Goal: Task Accomplishment & Management: Manage account settings

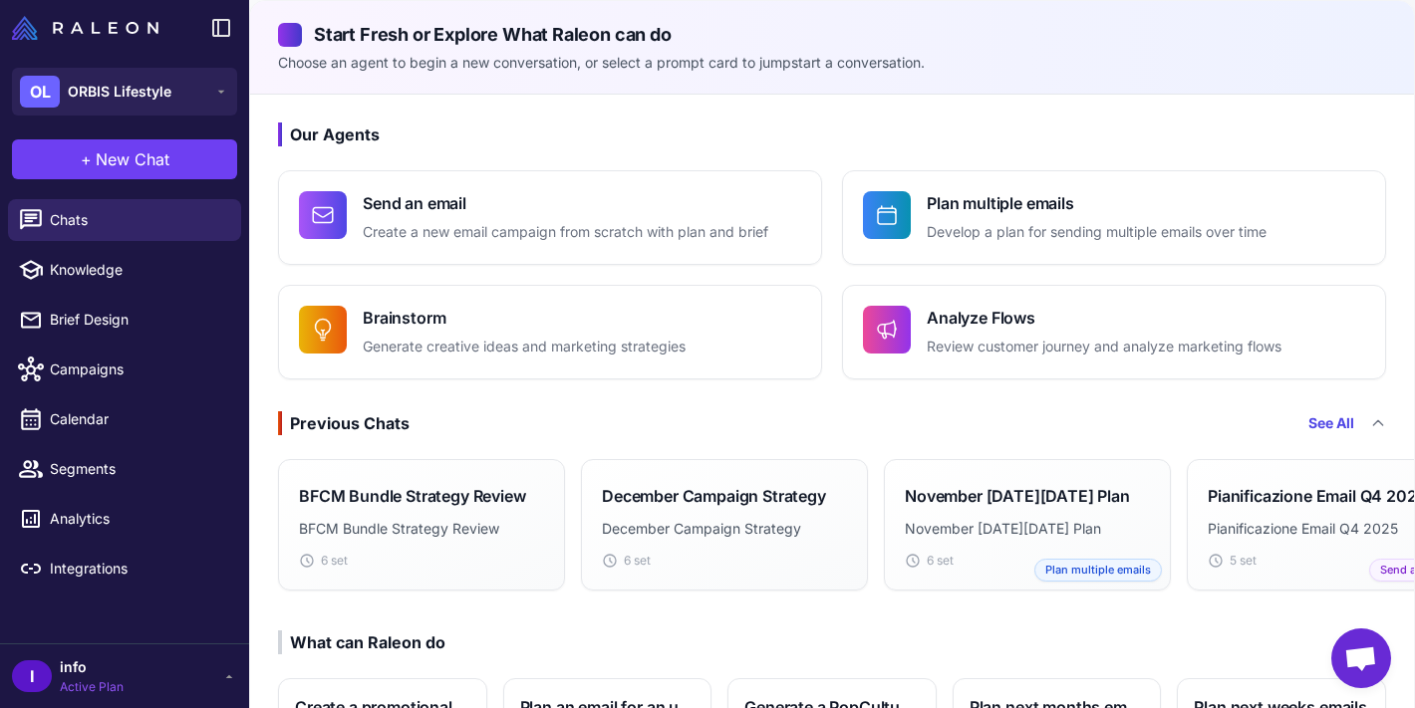
click at [99, 672] on span "info" at bounding box center [92, 668] width 64 height 22
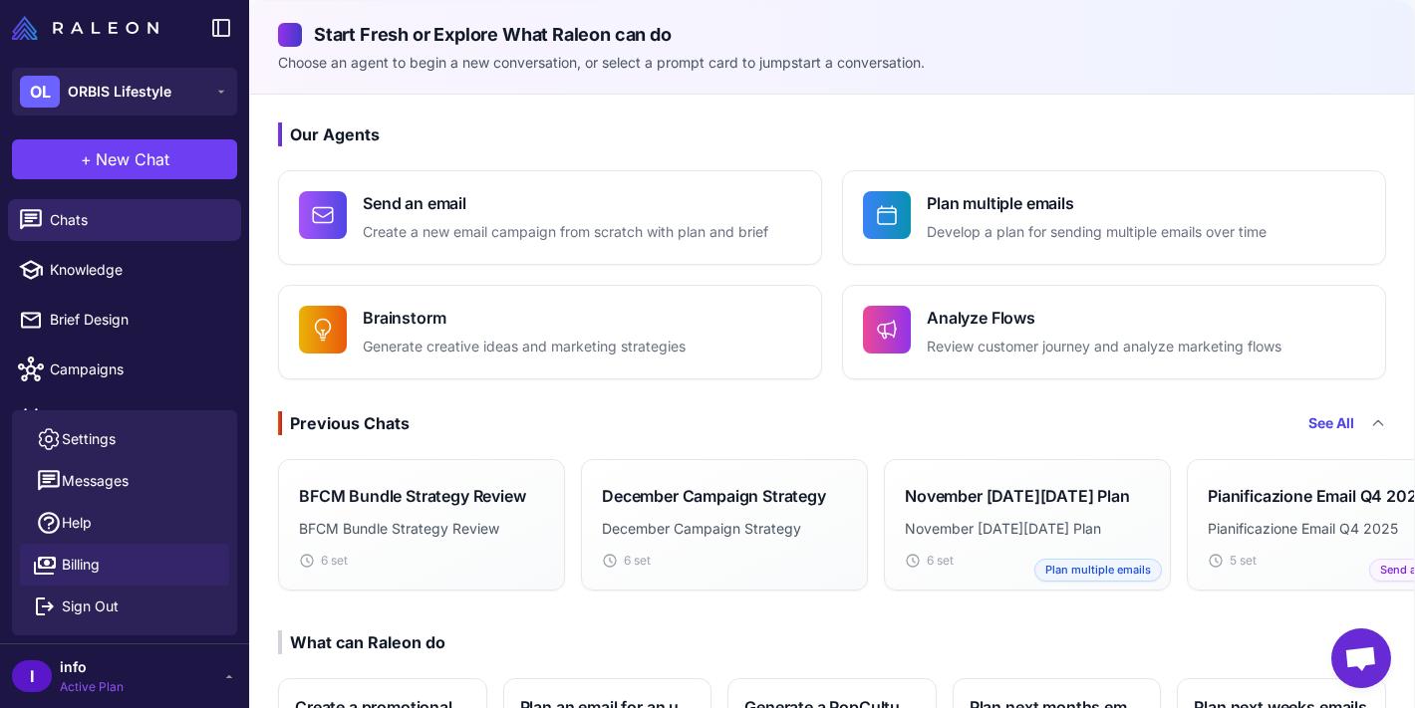
click at [100, 573] on span "Billing" at bounding box center [81, 565] width 38 height 22
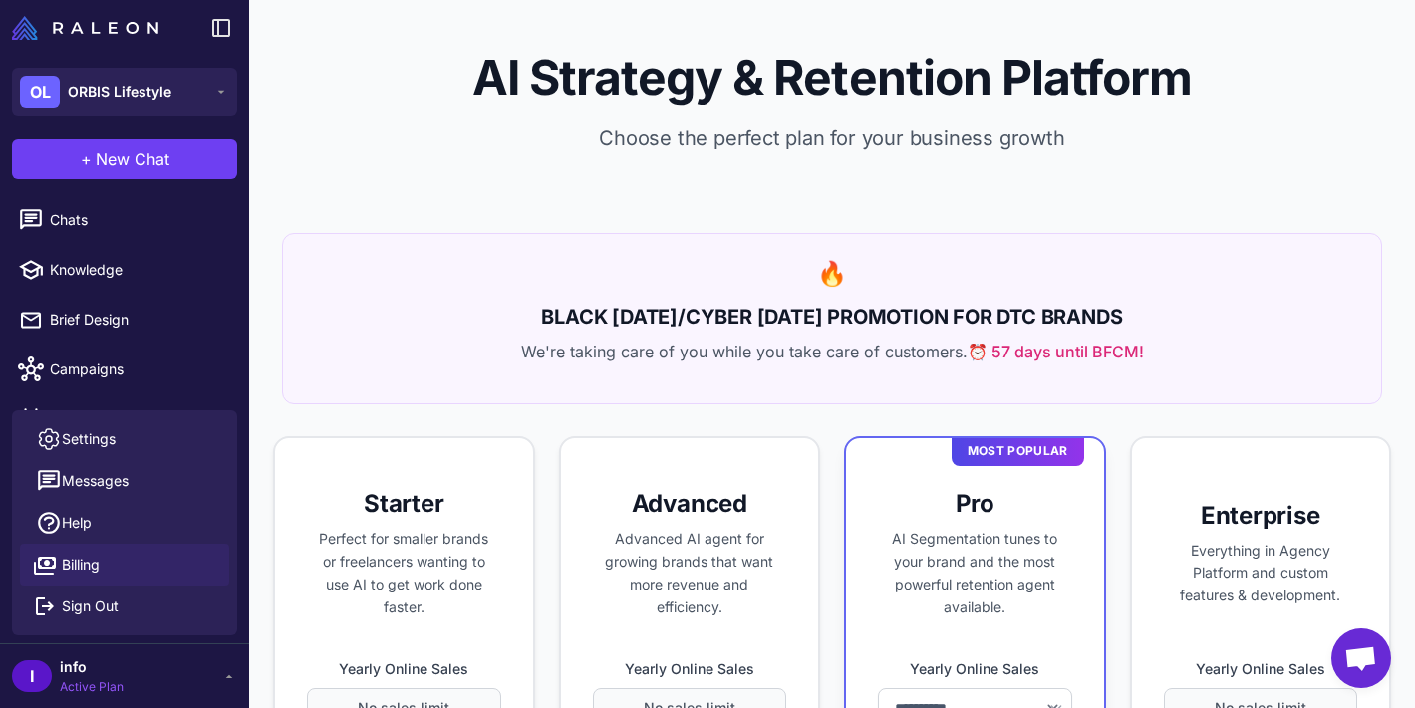
select select "*******"
click at [820, 361] on p "We're taking care of you while you take care of customers. ⏰ 57 days until BFCM!" at bounding box center [832, 352] width 1050 height 24
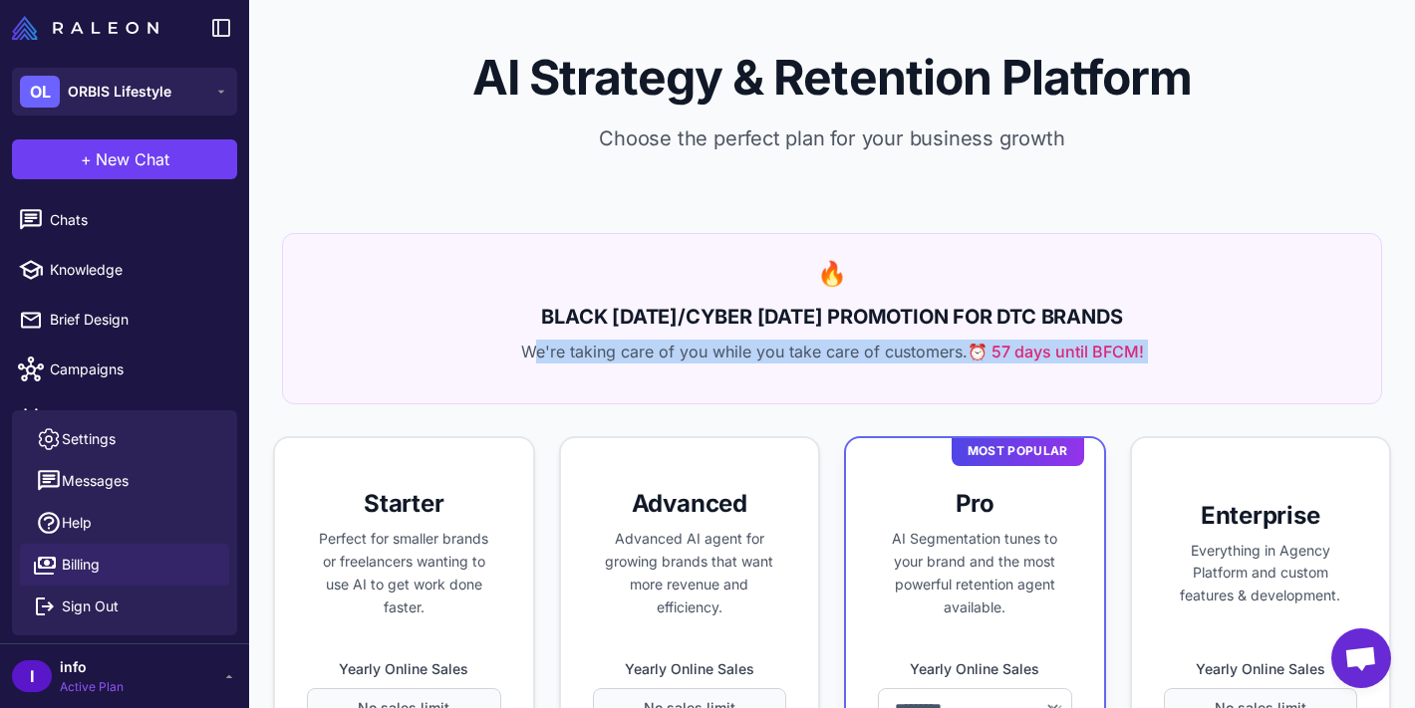
click at [820, 361] on p "We're taking care of you while you take care of customers. ⏰ 57 days until BFCM!" at bounding box center [832, 352] width 1050 height 24
drag, startPoint x: 820, startPoint y: 349, endPoint x: 783, endPoint y: 300, distance: 61.2
click at [783, 300] on div "🔥 BLACK [DATE]/CYBER [DATE] PROMOTION FOR DTC BRANDS We're taking care of you w…" at bounding box center [832, 318] width 1100 height 171
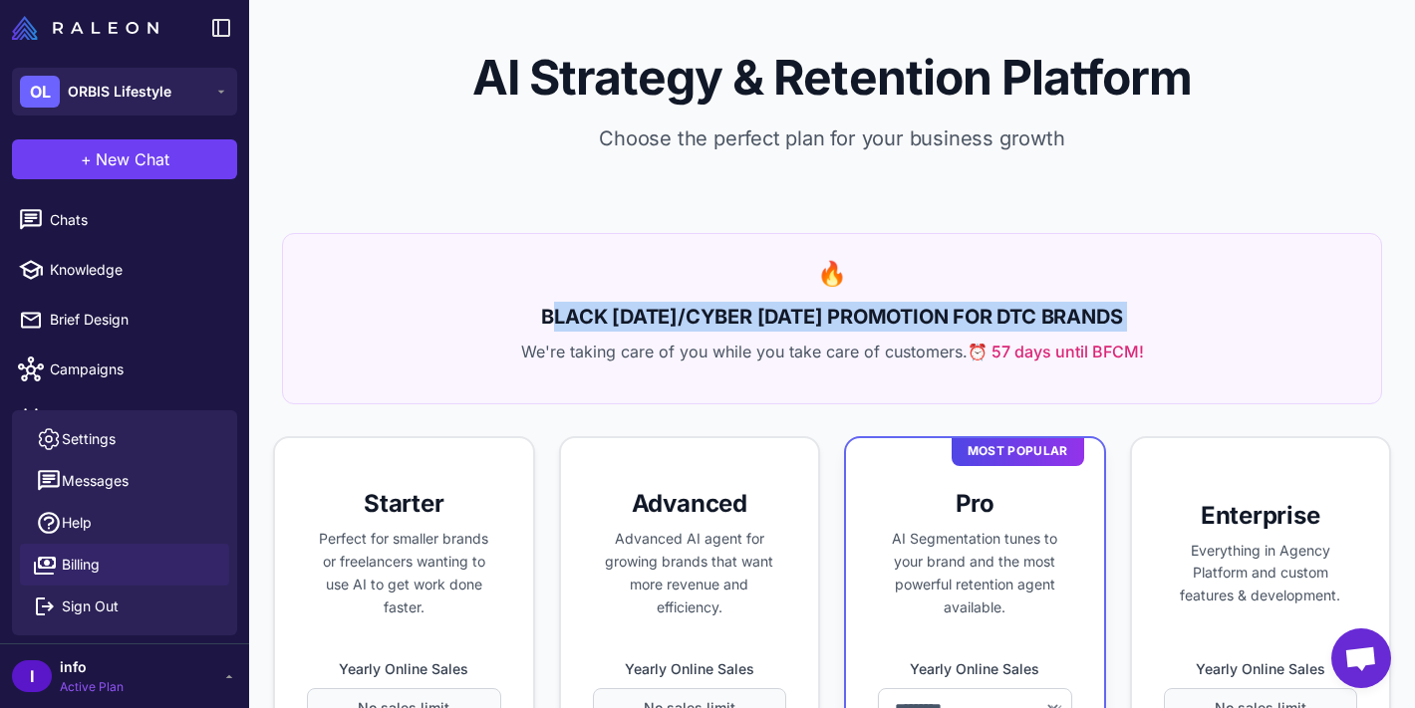
click at [783, 300] on div "🔥 BLACK [DATE]/CYBER [DATE] PROMOTION FOR DTC BRANDS We're taking care of you w…" at bounding box center [832, 318] width 1100 height 171
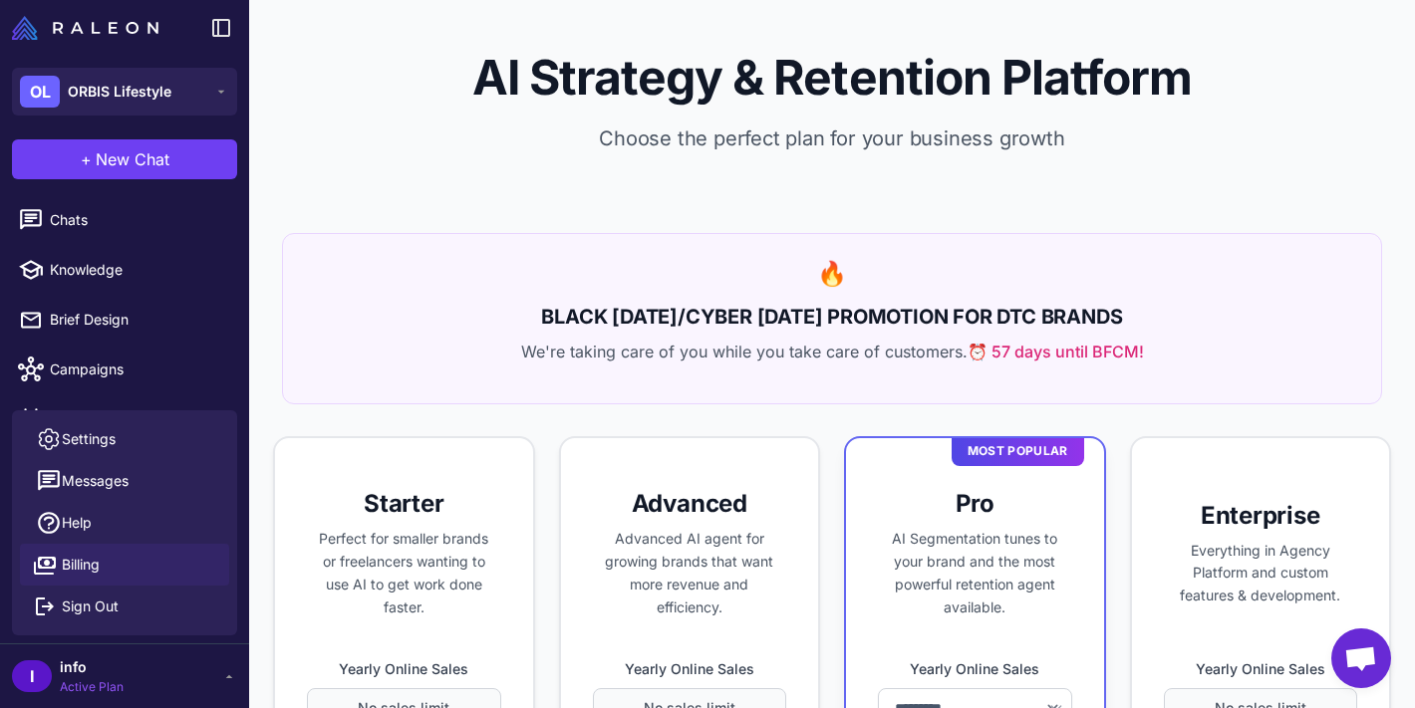
click at [811, 341] on p "We're taking care of you while you take care of customers. ⏰ 57 days until BFCM!" at bounding box center [832, 352] width 1050 height 24
click at [103, 438] on span "Settings" at bounding box center [89, 439] width 54 height 22
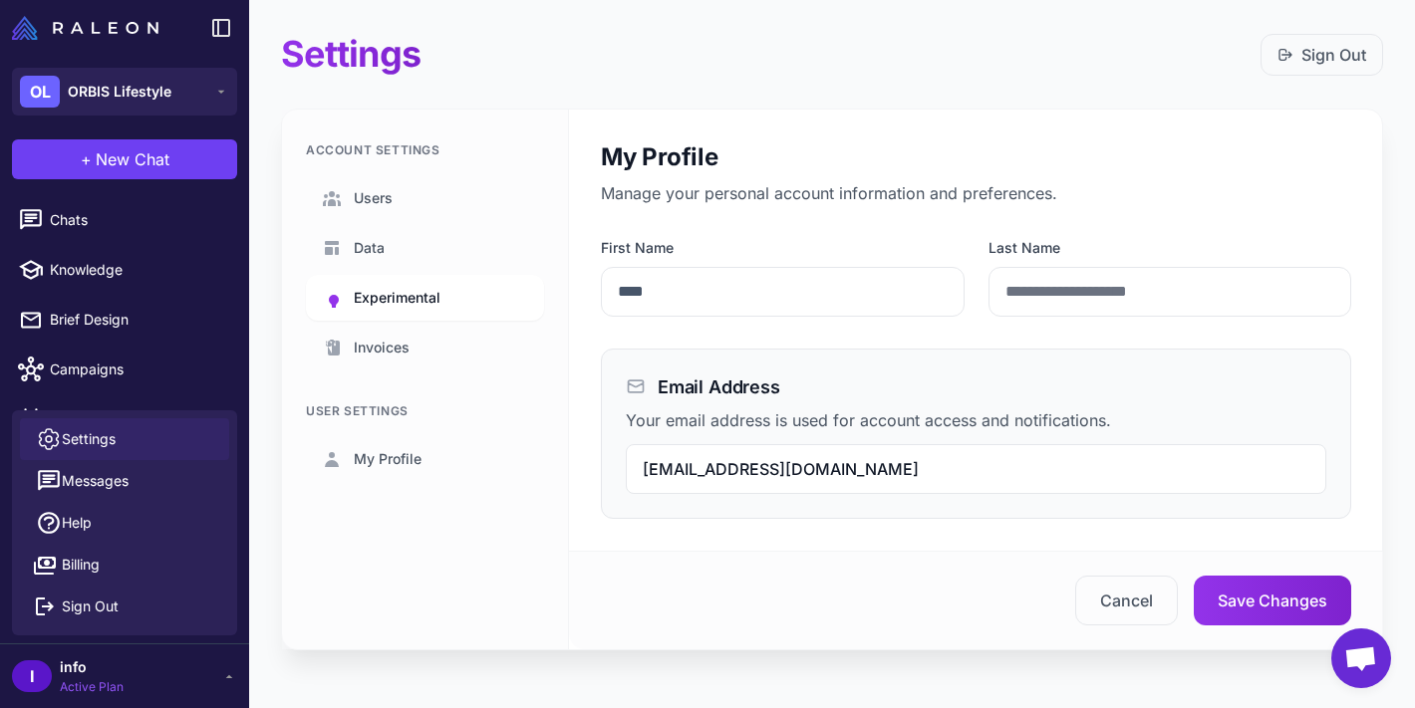
scroll to position [6, 0]
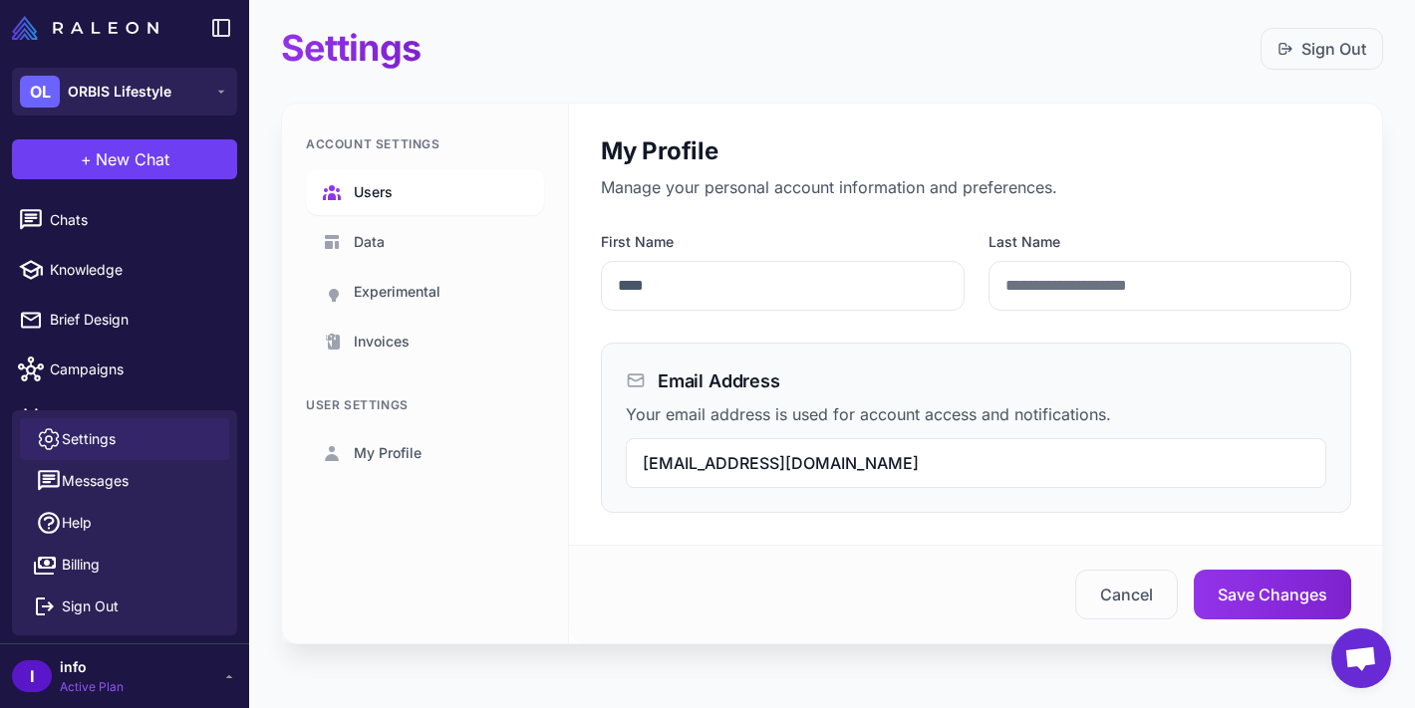
click at [380, 192] on span "Users" at bounding box center [373, 192] width 39 height 22
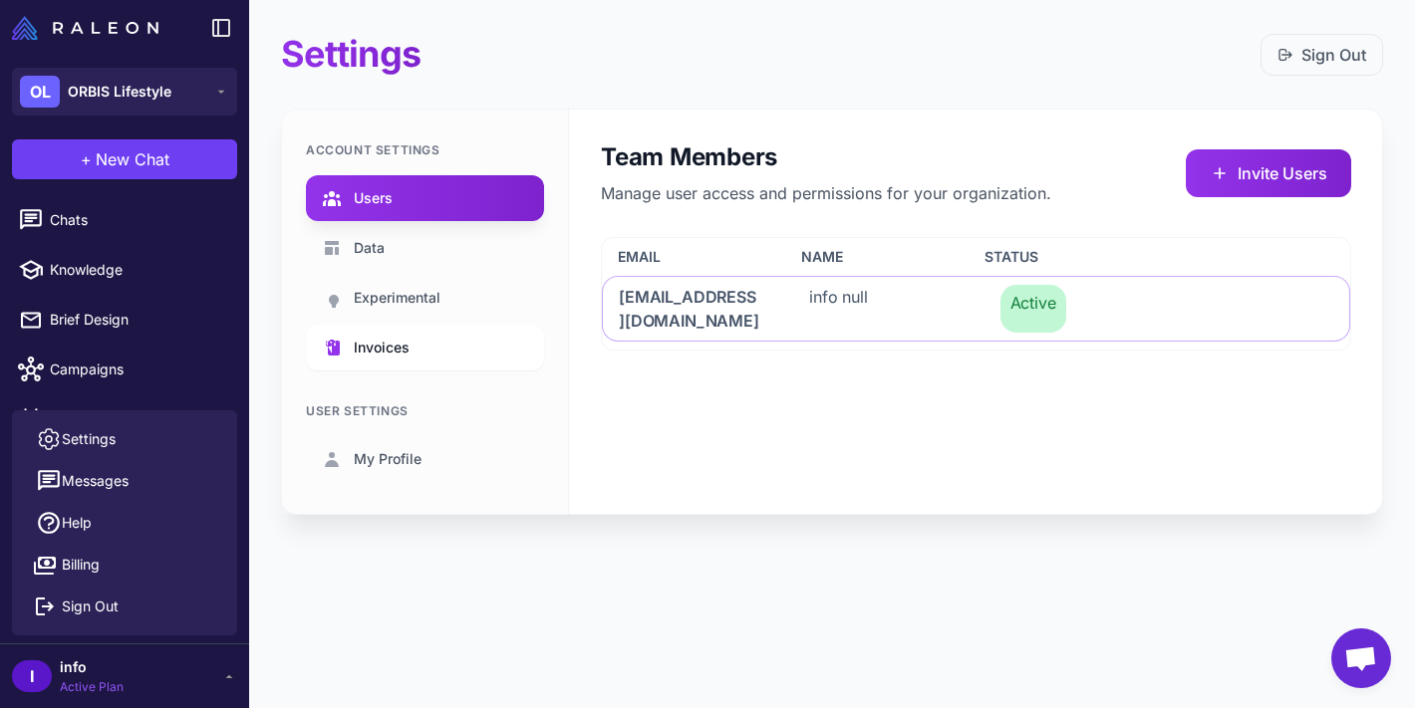
click at [392, 348] on span "Invoices" at bounding box center [382, 348] width 56 height 22
